Goal: Information Seeking & Learning: Learn about a topic

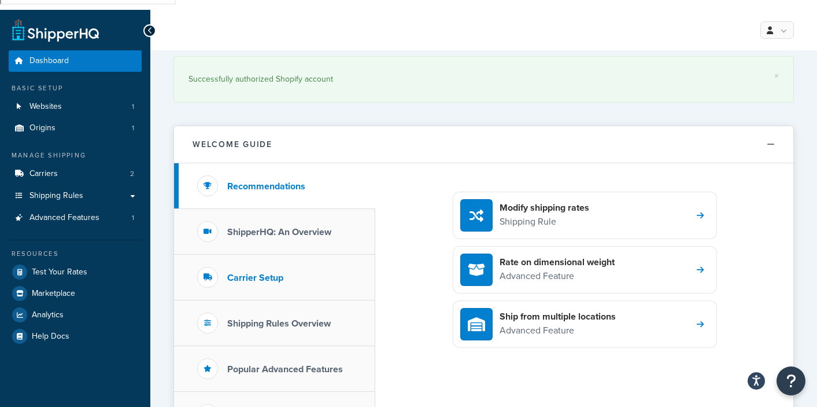
scroll to position [88, 0]
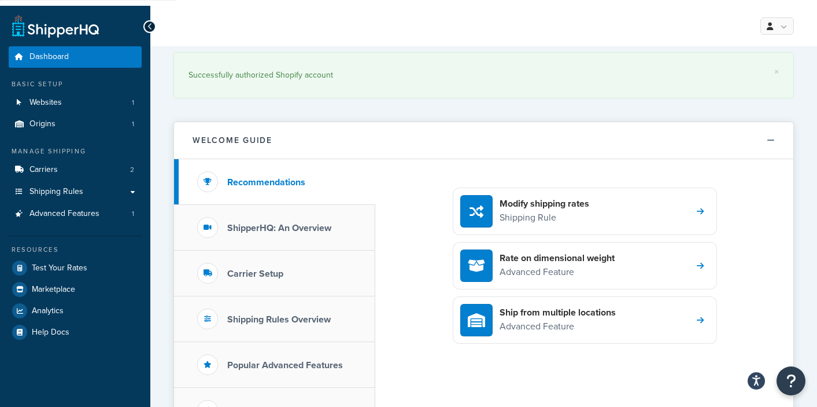
click at [268, 405] on h3 "Advanced Features" at bounding box center [267, 410] width 81 height 10
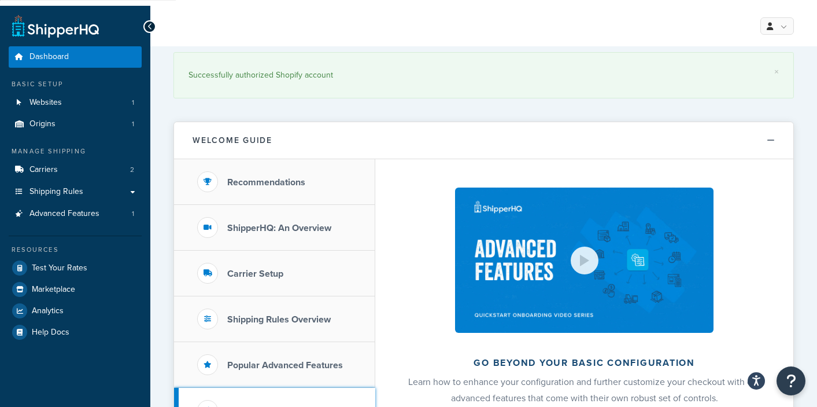
click at [252, 405] on h3 "Advanced Features" at bounding box center [267, 410] width 81 height 10
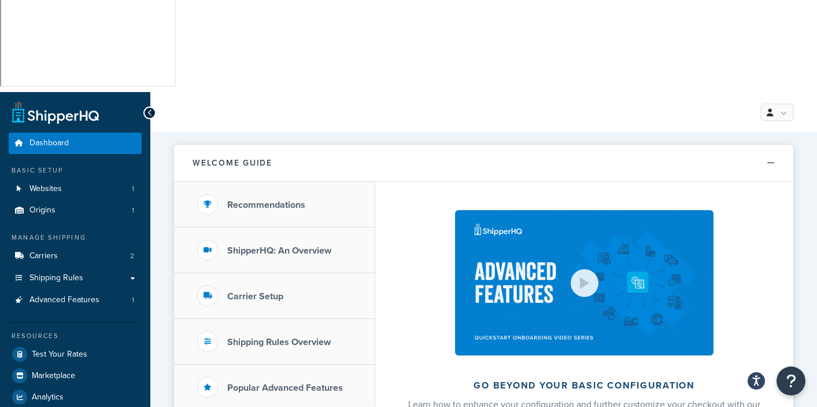
scroll to position [5, 0]
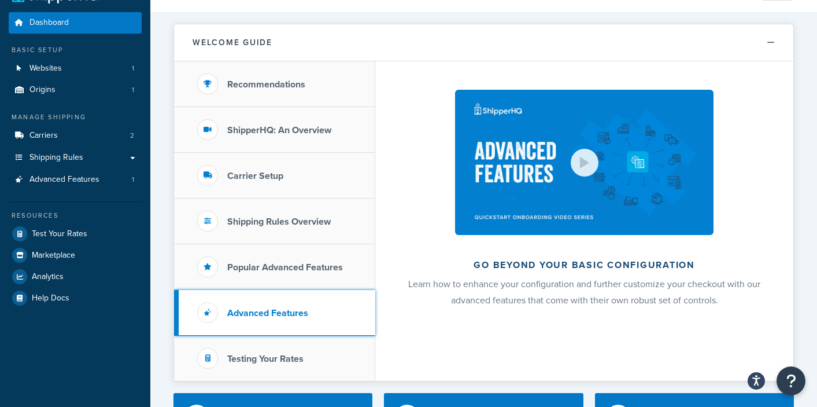
scroll to position [145, 0]
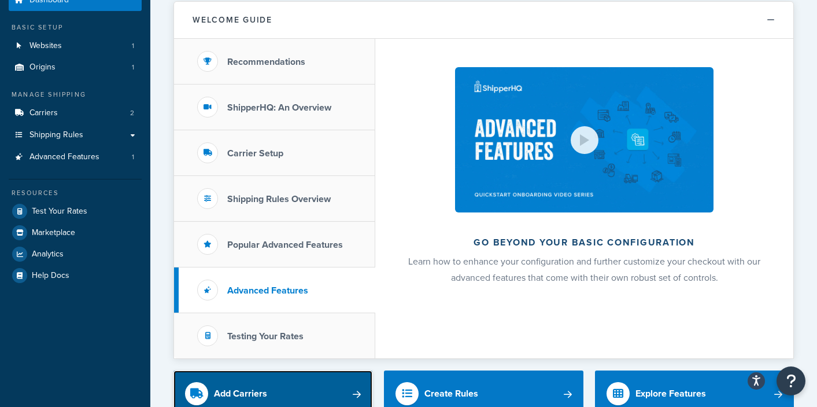
click at [358, 370] on link "Add Carriers" at bounding box center [272, 393] width 199 height 46
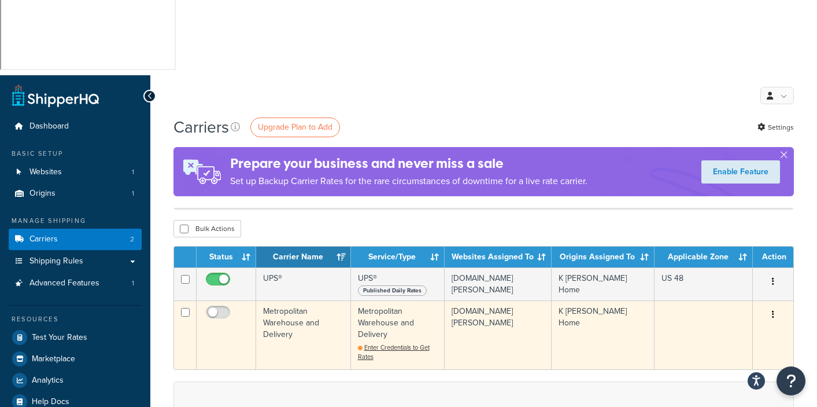
scroll to position [16, 0]
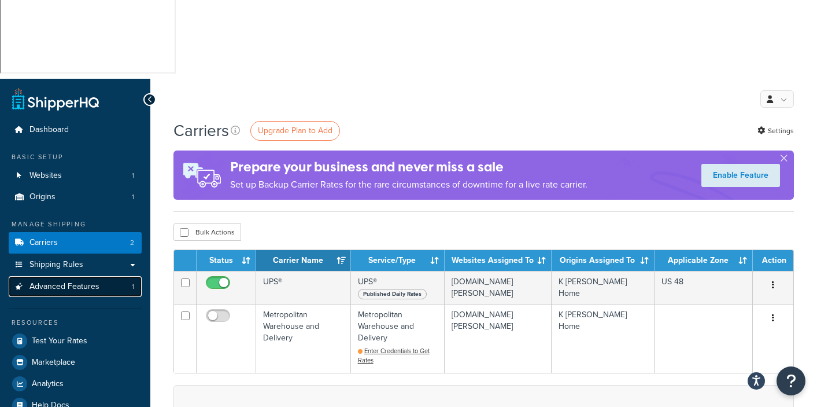
click at [51, 282] on span "Advanced Features" at bounding box center [64, 287] width 70 height 10
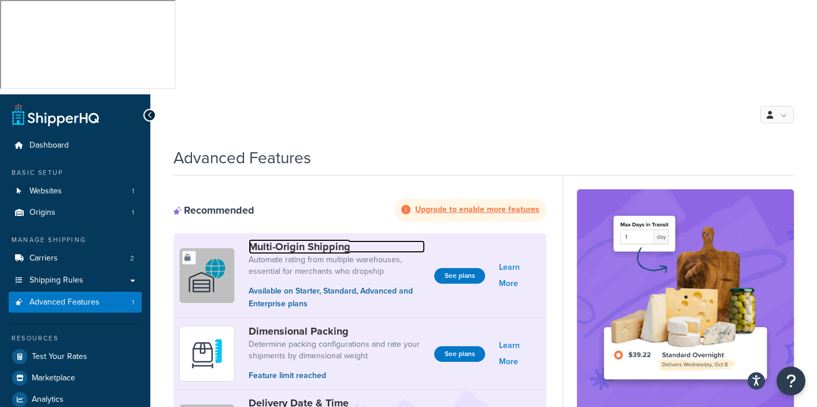
click at [290, 240] on link "Multi-Origin Shipping" at bounding box center [337, 246] width 176 height 13
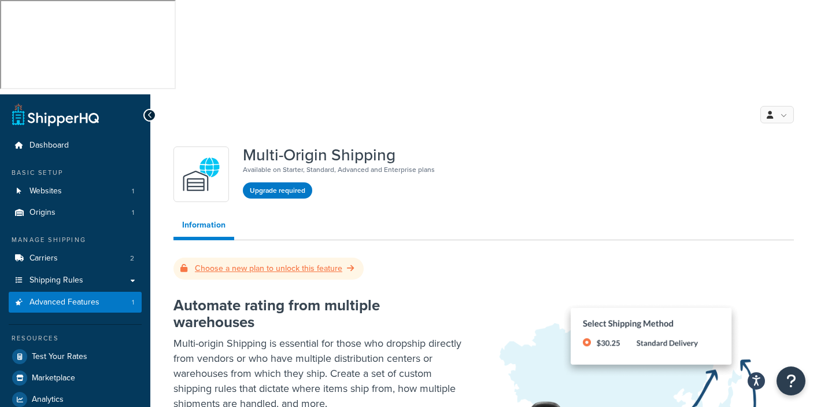
click at [291, 262] on link "Choose a new plan to unlock this feature" at bounding box center [268, 268] width 176 height 12
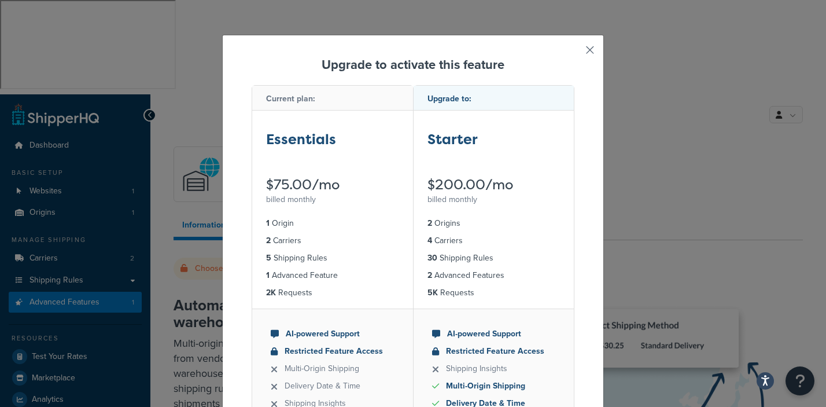
click at [574, 53] on button "button" at bounding box center [572, 54] width 3 height 3
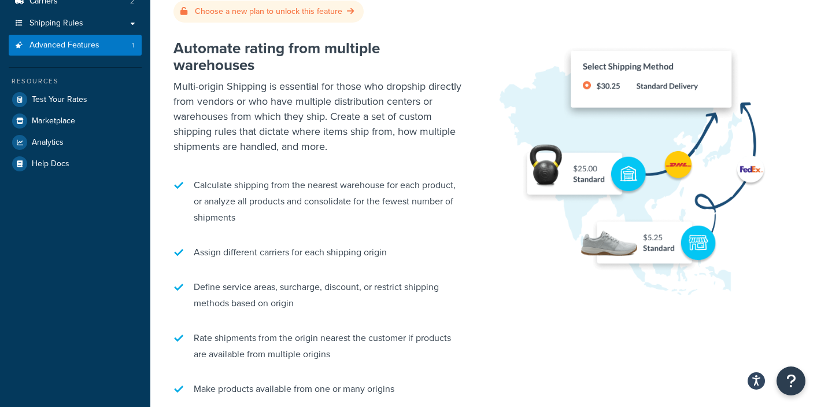
scroll to position [265, 0]
